Goal: Check status

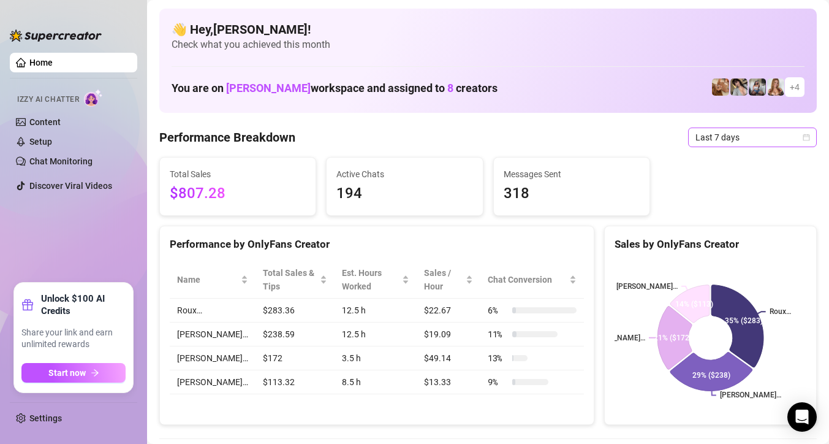
click at [740, 138] on span "Last 7 days" at bounding box center [752, 137] width 114 height 18
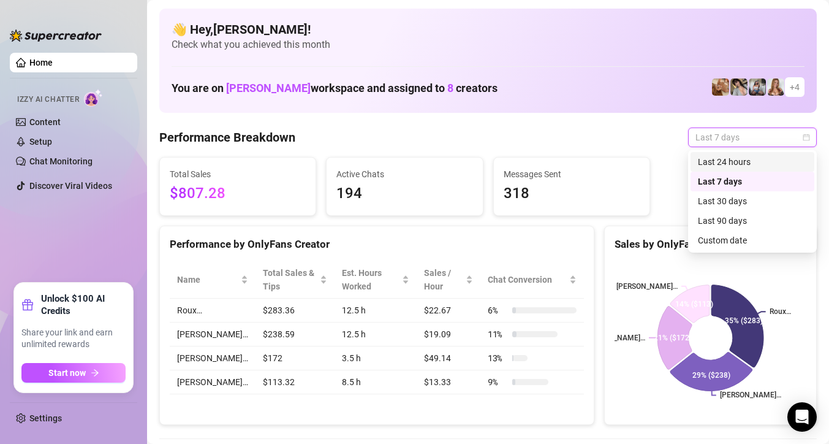
click at [706, 162] on div "Last 24 hours" at bounding box center [752, 161] width 109 height 13
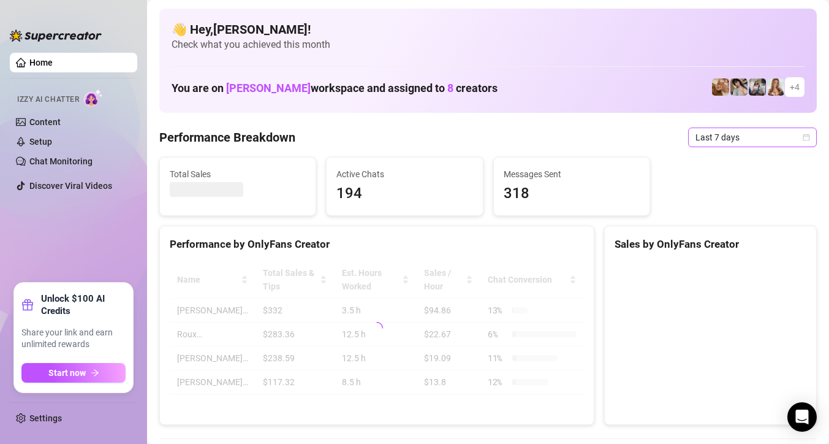
click at [697, 143] on span "Last 7 days" at bounding box center [752, 137] width 114 height 18
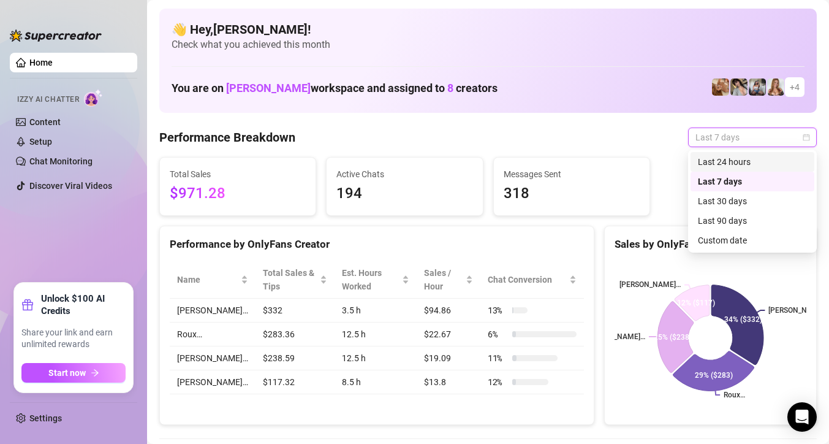
click at [702, 158] on div "Last 24 hours" at bounding box center [752, 161] width 109 height 13
